Goal: Transaction & Acquisition: Purchase product/service

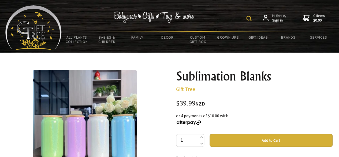
click at [246, 17] on div "Hi there, Sign in 0 items $0.00" at bounding box center [198, 17] width 272 height 25
click at [248, 19] on img at bounding box center [249, 18] width 5 height 5
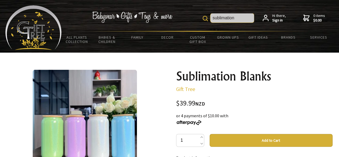
type input "sublimation"
click at [208, 20] on img at bounding box center [205, 18] width 5 height 5
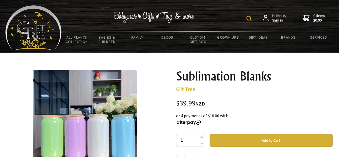
click at [252, 16] on img at bounding box center [249, 18] width 5 height 5
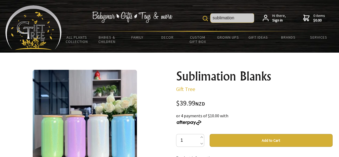
scroll to position [0, 16]
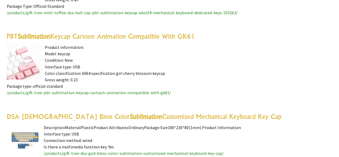
scroll to position [1462, 0]
